Goal: Find specific page/section: Find specific page/section

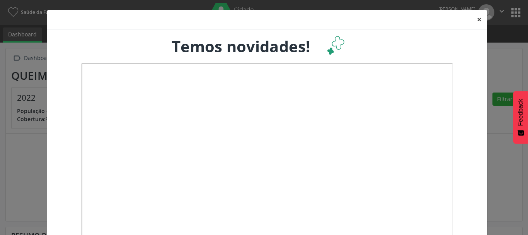
click at [477, 16] on button "×" at bounding box center [479, 19] width 15 height 19
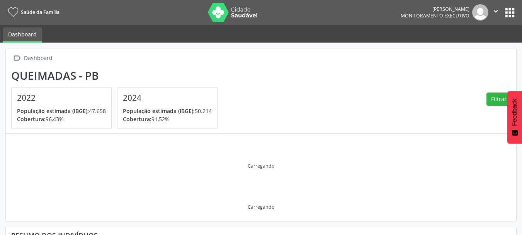
click at [507, 10] on button "apps" at bounding box center [510, 13] width 14 height 14
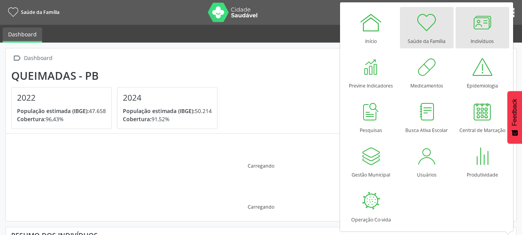
click at [489, 27] on div at bounding box center [482, 22] width 23 height 23
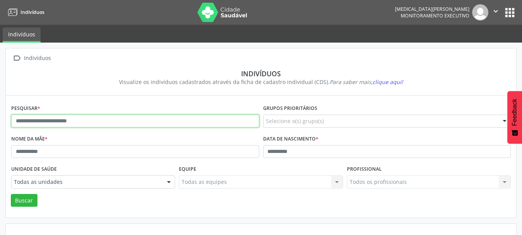
click at [64, 127] on input "text" at bounding box center [135, 120] width 248 height 13
type input "**********"
click at [11, 194] on button "Buscar" at bounding box center [24, 200] width 27 height 13
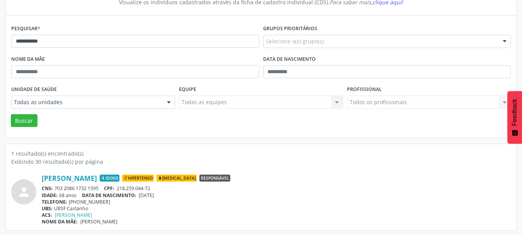
scroll to position [81, 0]
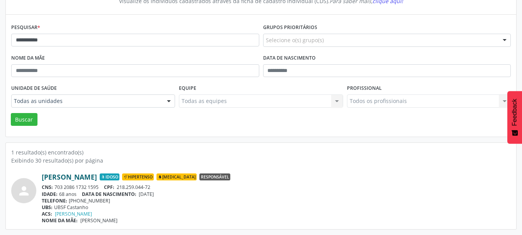
click at [97, 174] on link "José Laudimar Barbosa de Araujo" at bounding box center [69, 176] width 55 height 9
